Goal: Communication & Community: Answer question/provide support

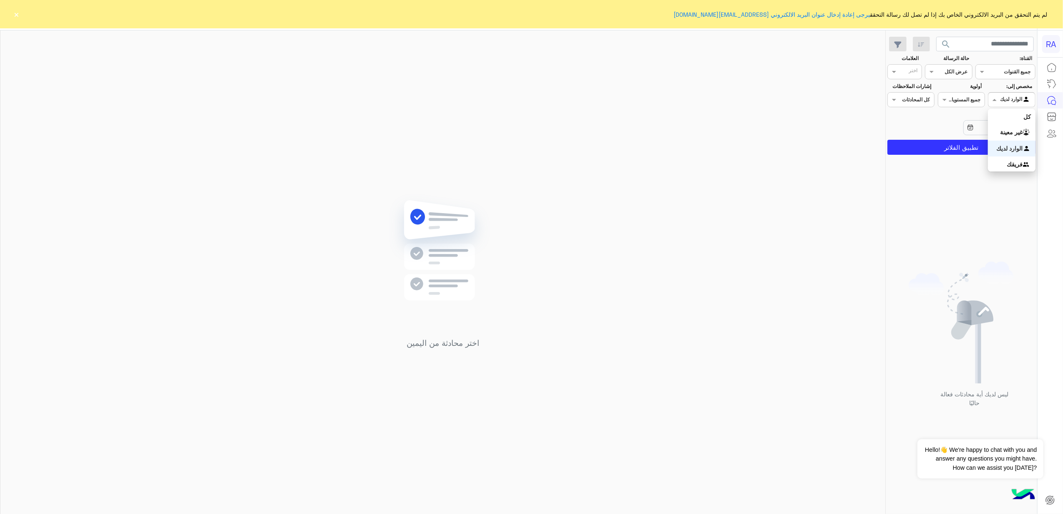
drag, startPoint x: 1010, startPoint y: 101, endPoint x: 1004, endPoint y: 106, distance: 8.6
click at [797, 101] on div at bounding box center [1012, 99] width 46 height 8
click at [797, 136] on div "غير معينة" at bounding box center [1011, 132] width 47 height 16
click at [797, 144] on button "تطبيق الفلاتر" at bounding box center [962, 147] width 148 height 15
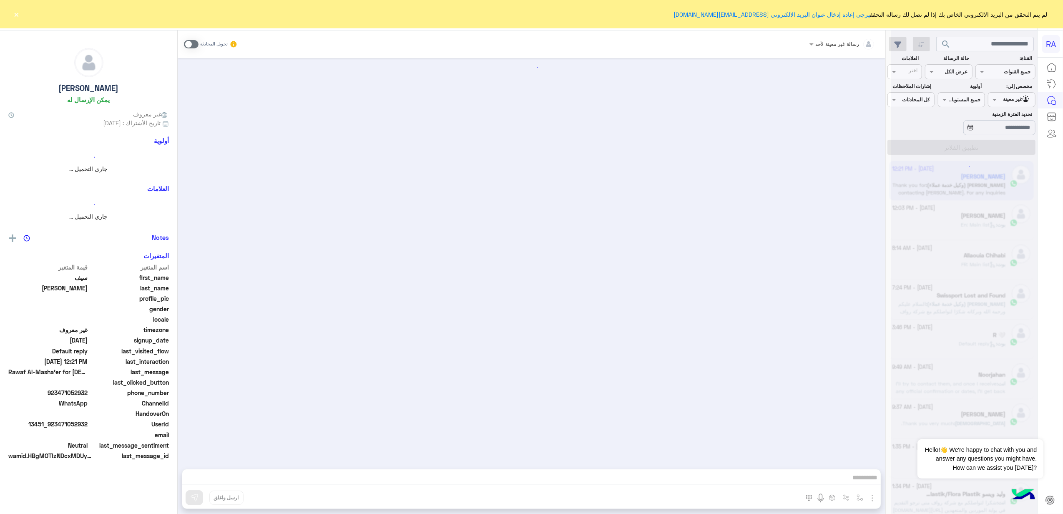
scroll to position [725, 0]
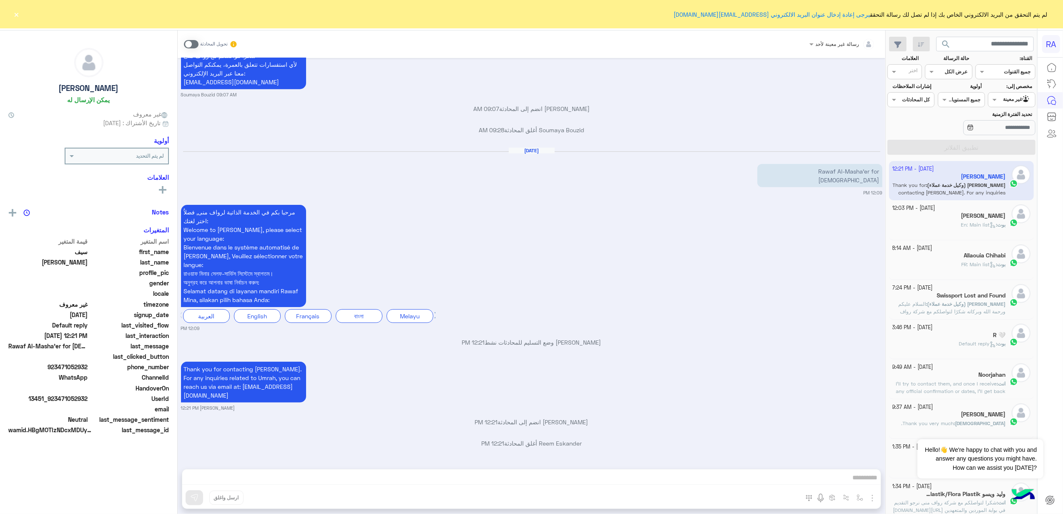
click at [17, 13] on button "×" at bounding box center [17, 14] width 8 height 8
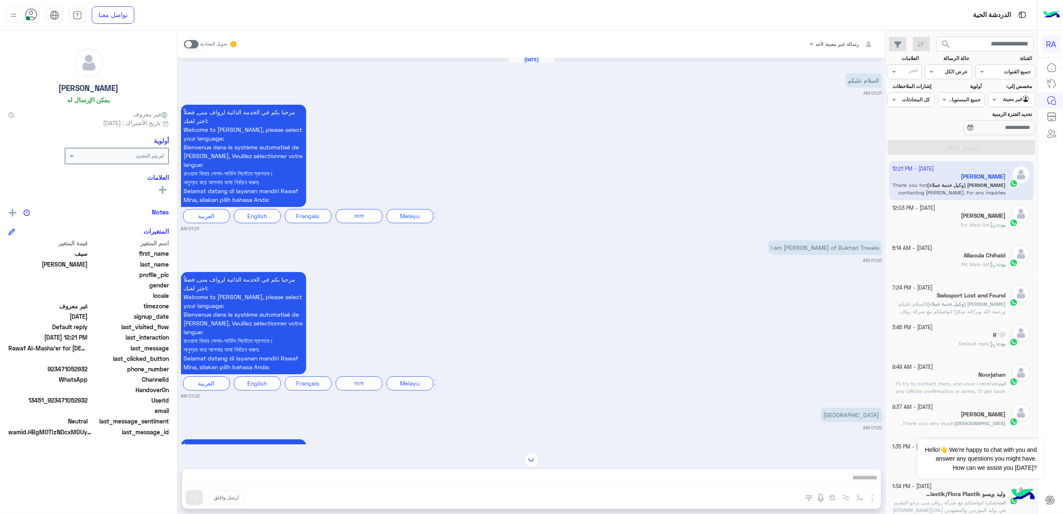
scroll to position [0, 0]
drag, startPoint x: 583, startPoint y: 268, endPoint x: 544, endPoint y: 262, distance: 38.8
click at [583, 265] on small "01:22 AM" at bounding box center [532, 262] width 702 height 7
click at [191, 40] on span at bounding box center [191, 44] width 15 height 8
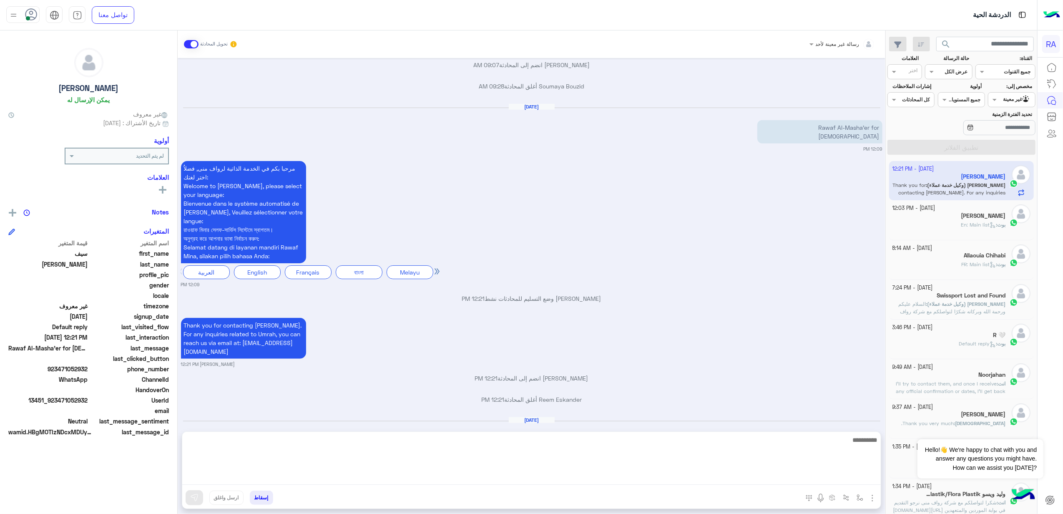
click at [565, 385] on textarea at bounding box center [531, 460] width 699 height 50
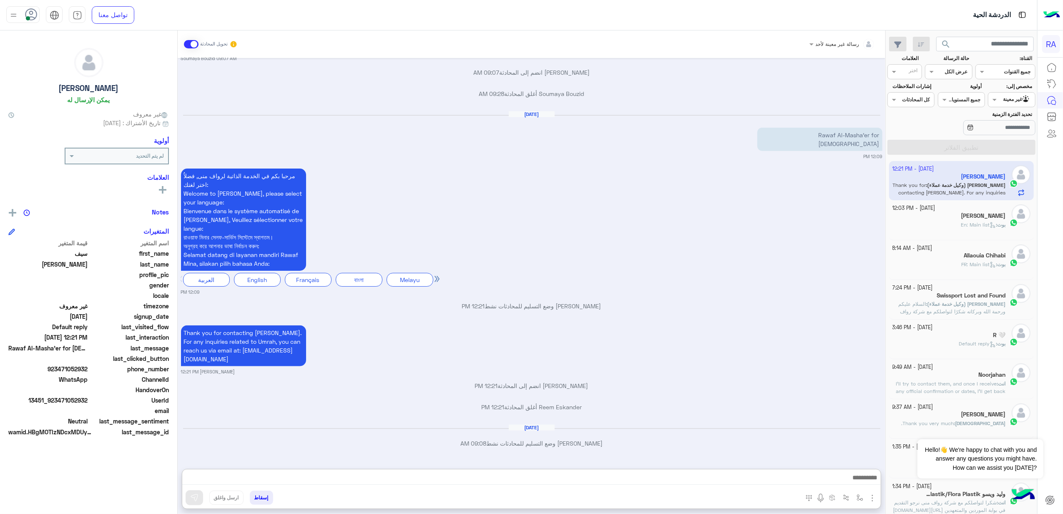
click at [194, 45] on span at bounding box center [191, 44] width 15 height 8
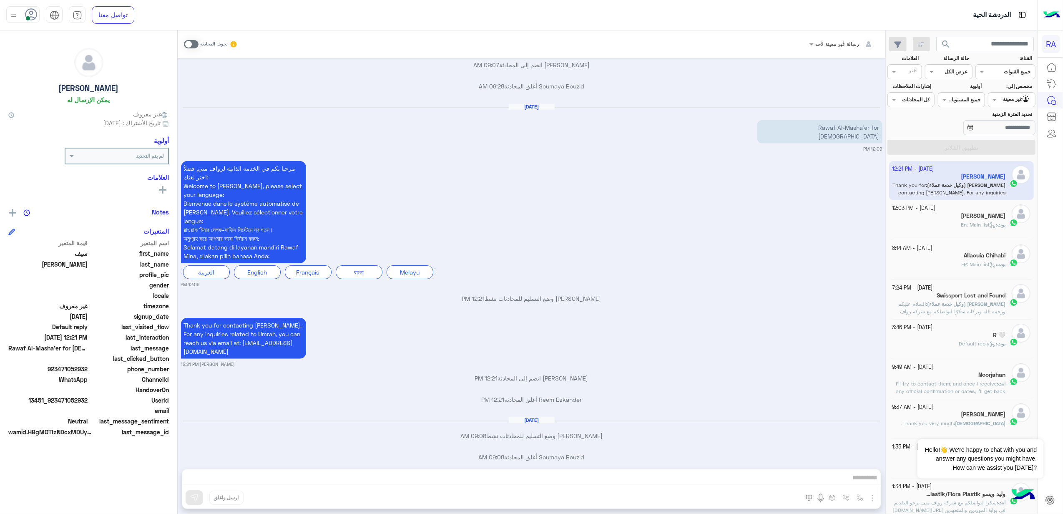
scroll to position [782, 0]
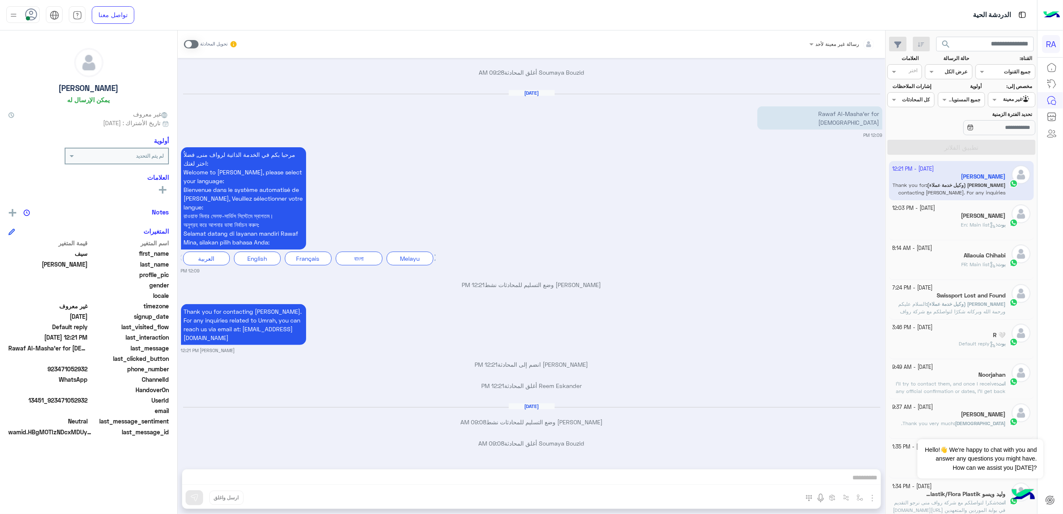
click at [797, 226] on span "En: Main list" at bounding box center [978, 225] width 35 height 6
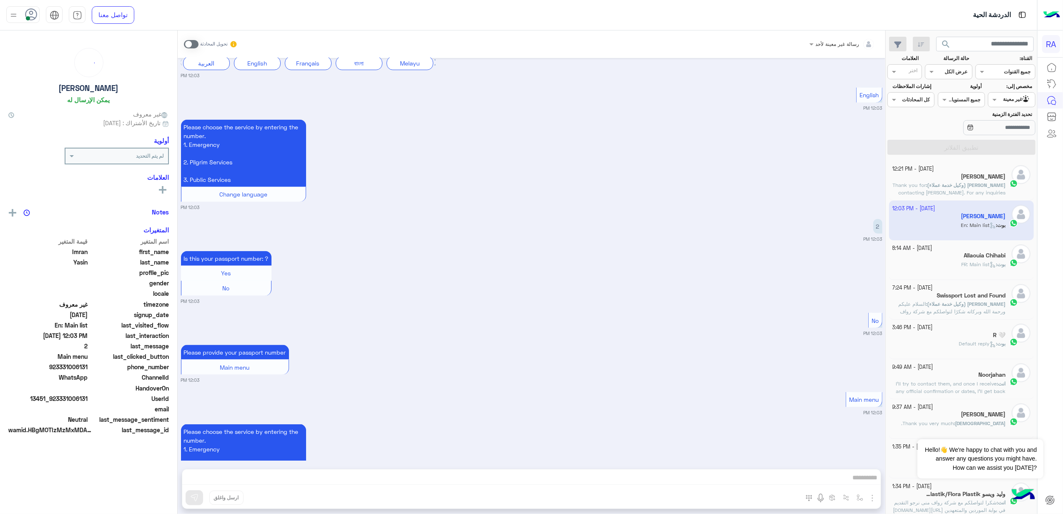
scroll to position [815, 0]
